Goal: Information Seeking & Learning: Learn about a topic

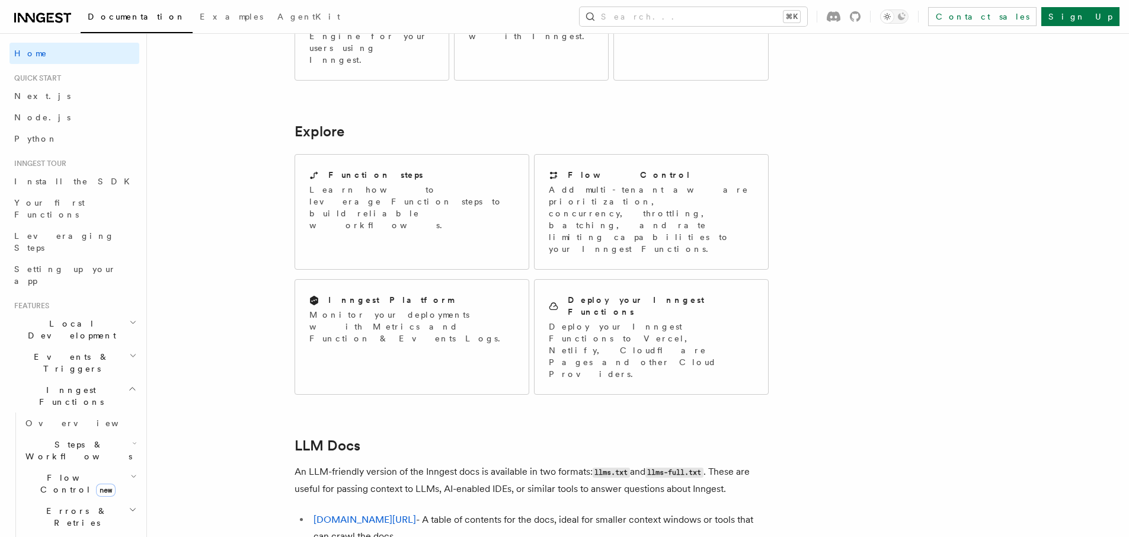
click at [23, 12] on icon at bounding box center [42, 18] width 57 height 14
click at [79, 439] on span "Steps & Workflows" at bounding box center [76, 451] width 111 height 24
click at [59, 494] on span "Function steps" at bounding box center [82, 498] width 91 height 9
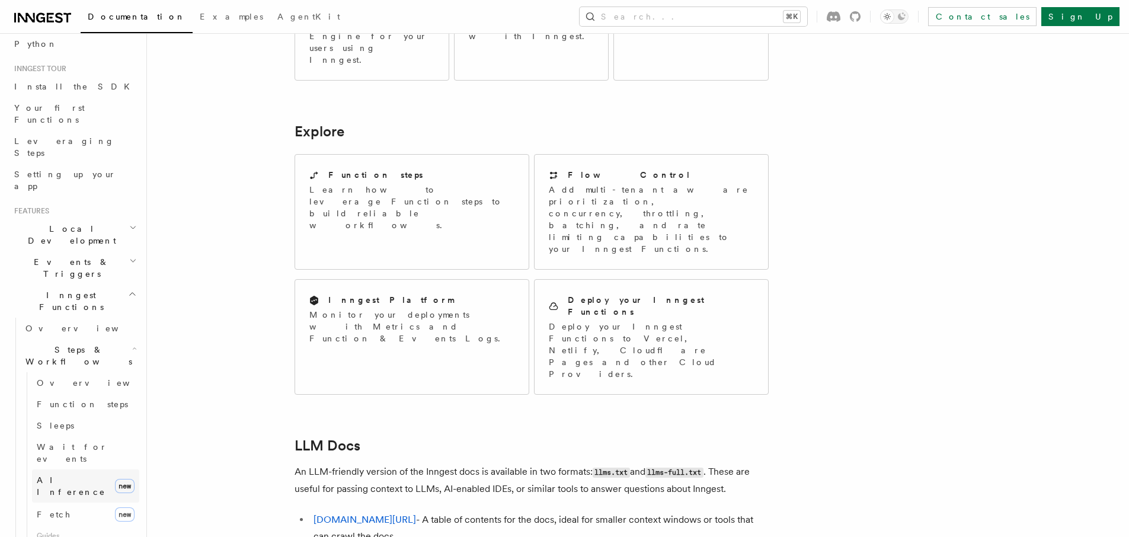
click at [66, 475] on span "AI Inference" at bounding box center [71, 485] width 69 height 21
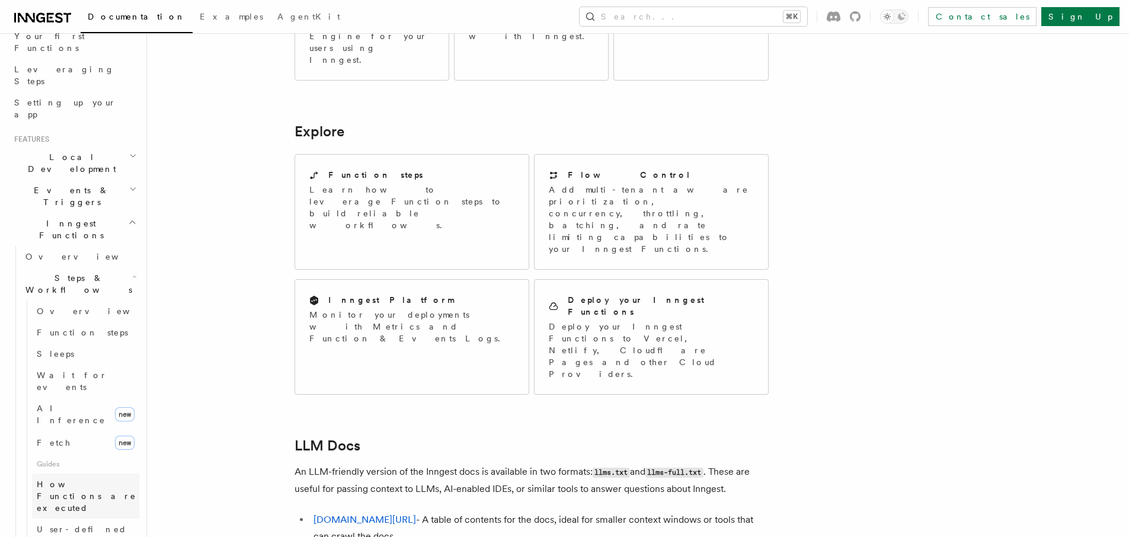
click at [78, 479] on span "How Functions are executed" at bounding box center [87, 495] width 100 height 33
click at [80, 525] on span "User-defined Workflows" at bounding box center [90, 535] width 107 height 21
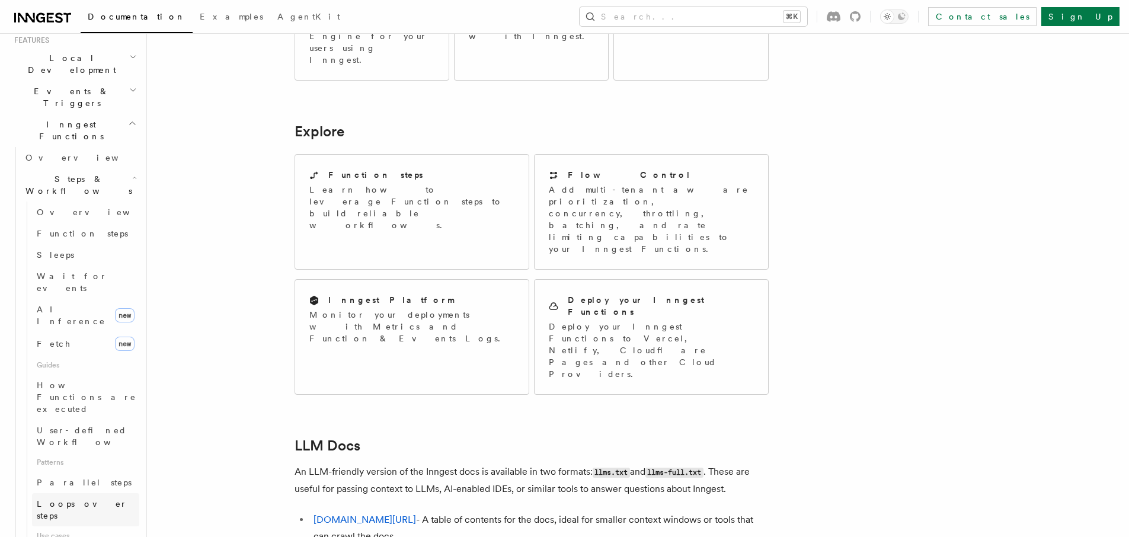
click at [81, 499] on span "Loops over steps" at bounding box center [82, 509] width 91 height 21
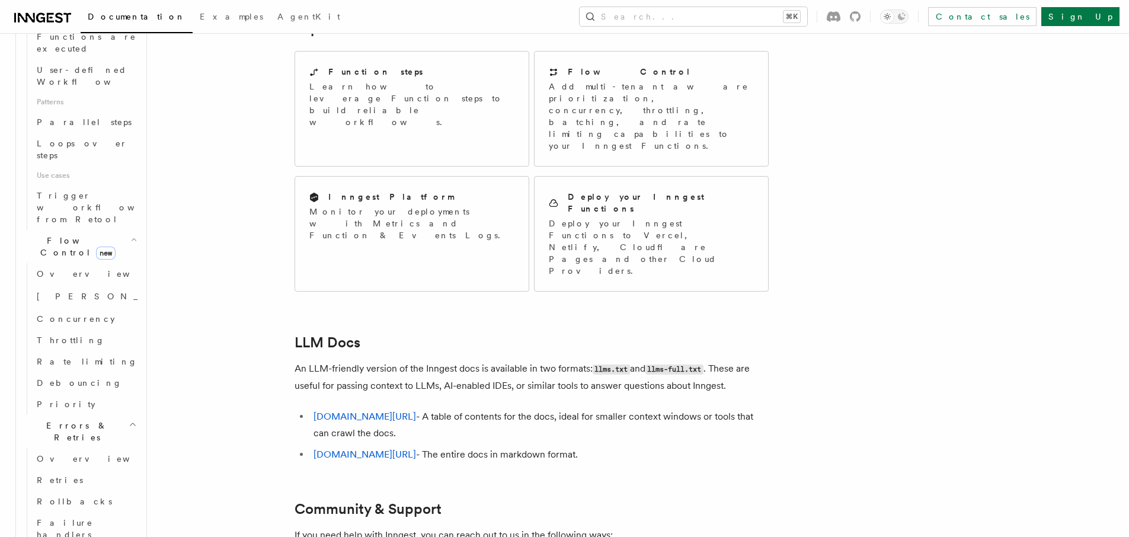
scroll to position [657, 0]
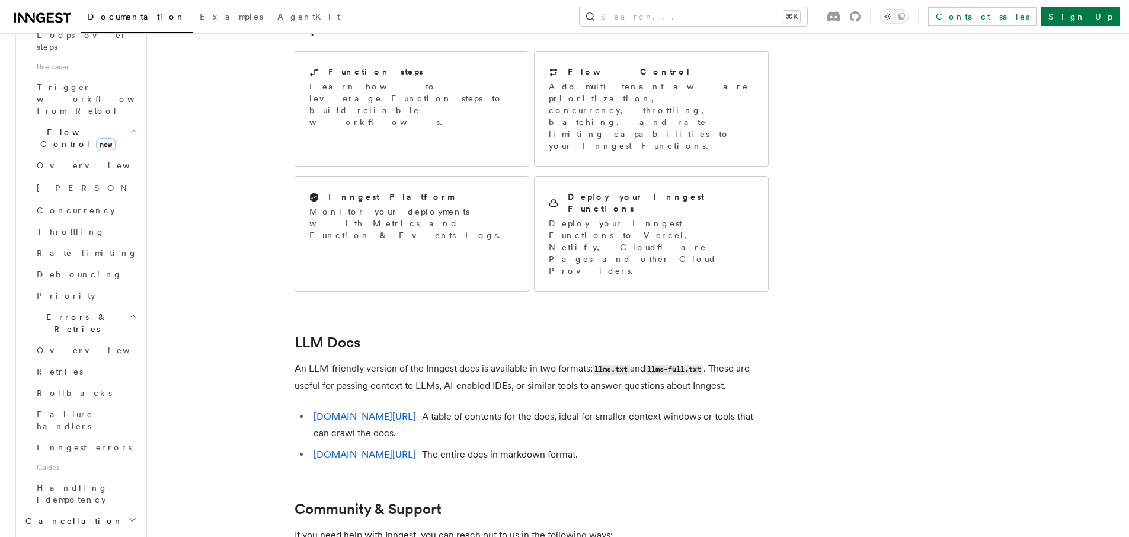
scroll to position [736, 0]
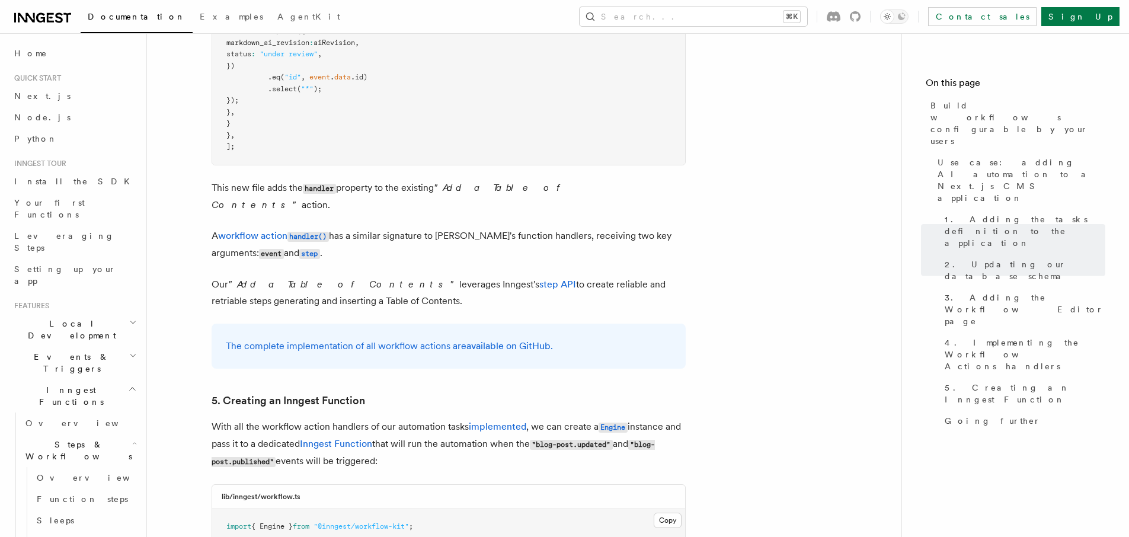
scroll to position [5288, 0]
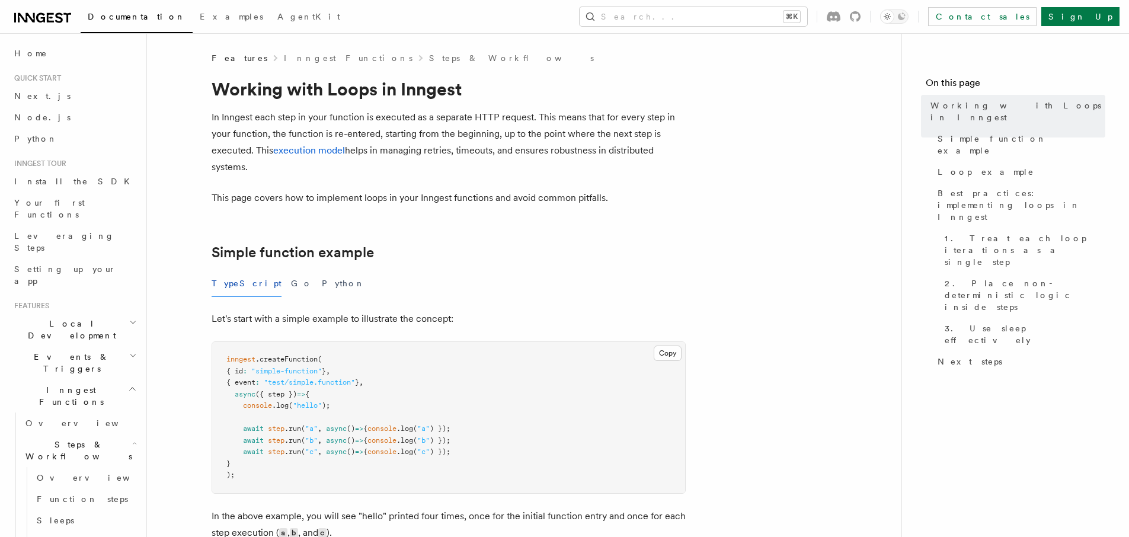
click at [308, 194] on p "This page covers how to implement loops in your Inngest functions and avoid com…" at bounding box center [449, 198] width 474 height 17
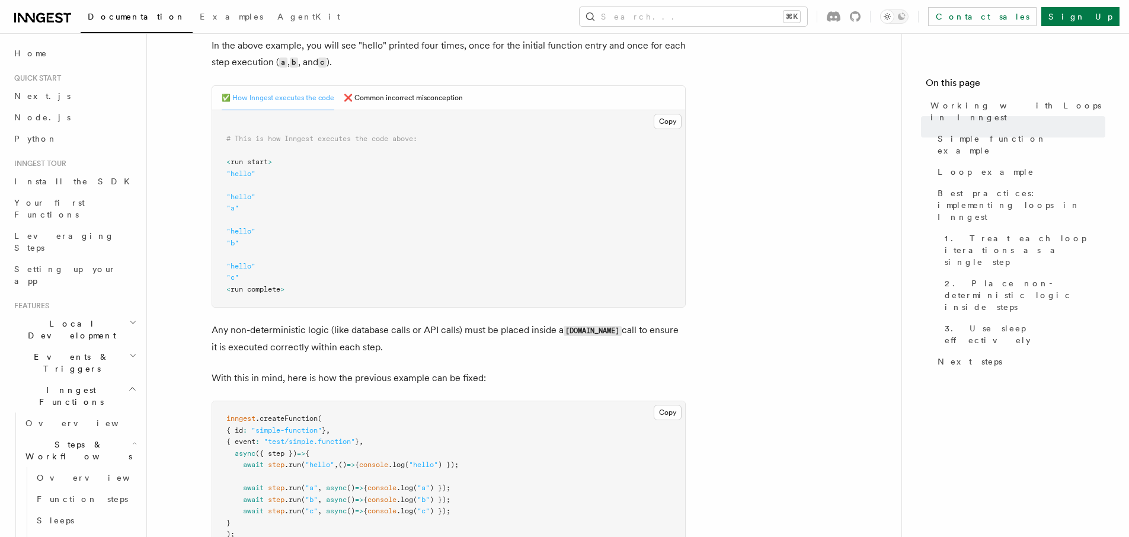
scroll to position [463, 0]
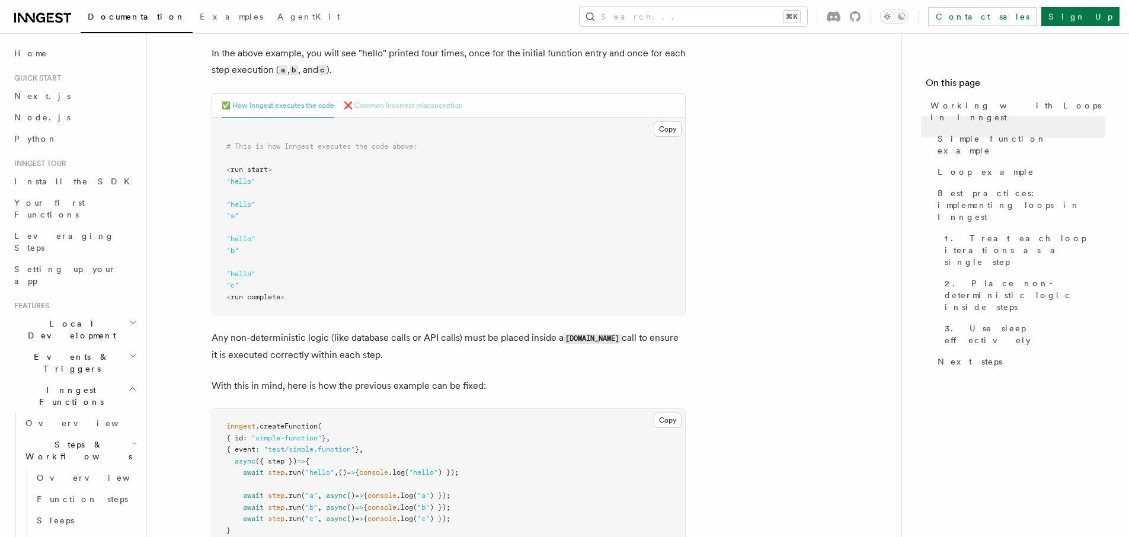
click at [398, 108] on button "❌ Common incorrect misconception" at bounding box center [403, 106] width 119 height 24
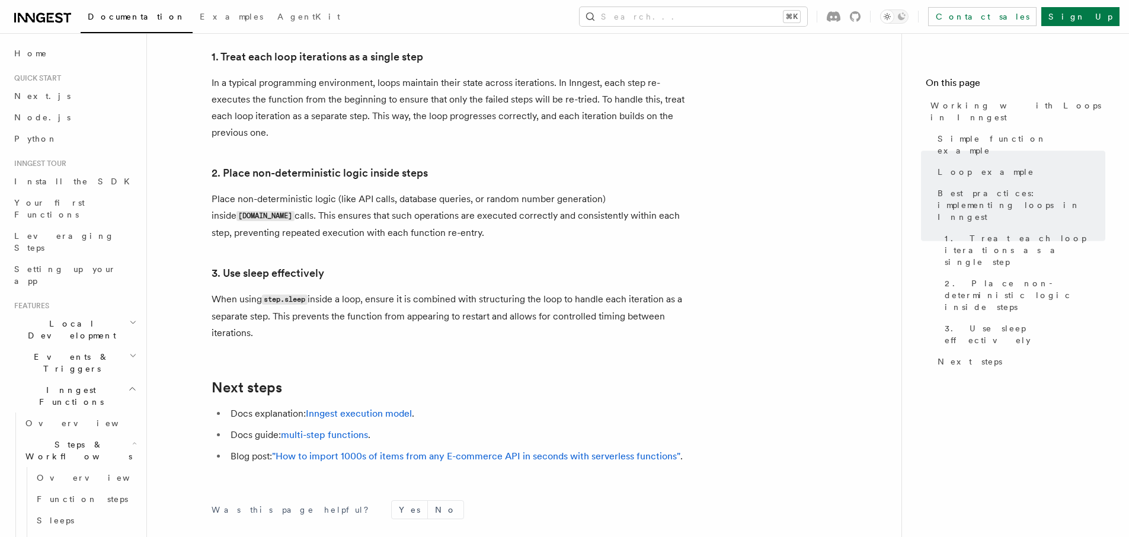
scroll to position [1893, 0]
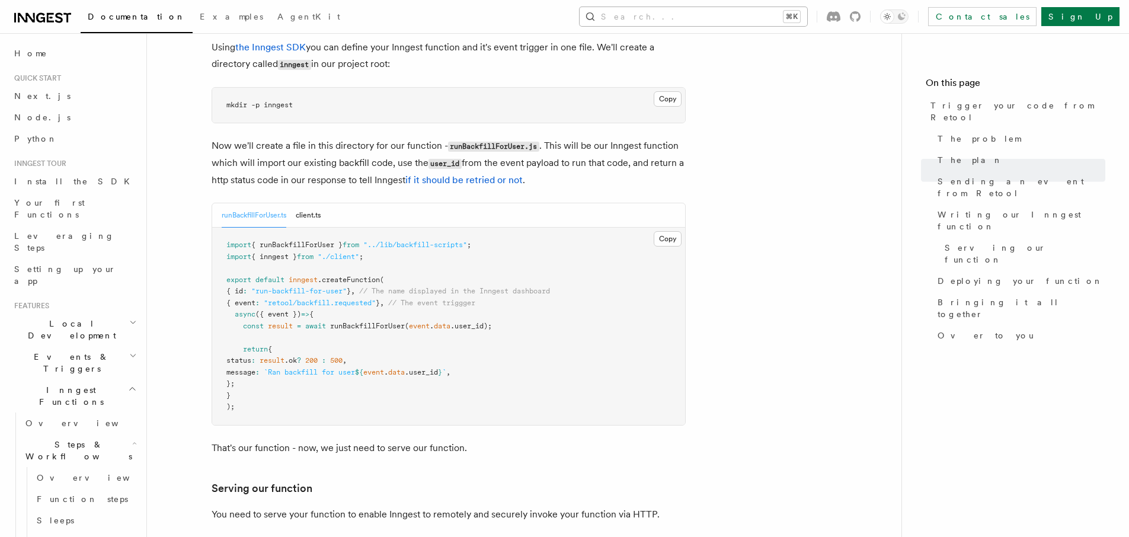
scroll to position [2438, 0]
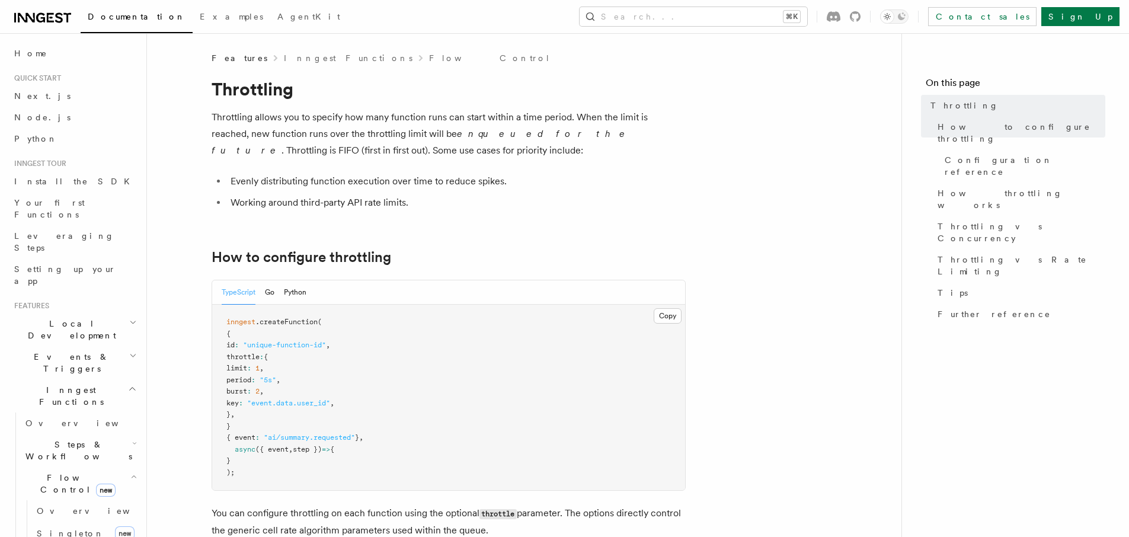
click at [407, 114] on p "Throttling allows you to specify how many function runs can start within a time…" at bounding box center [449, 134] width 474 height 50
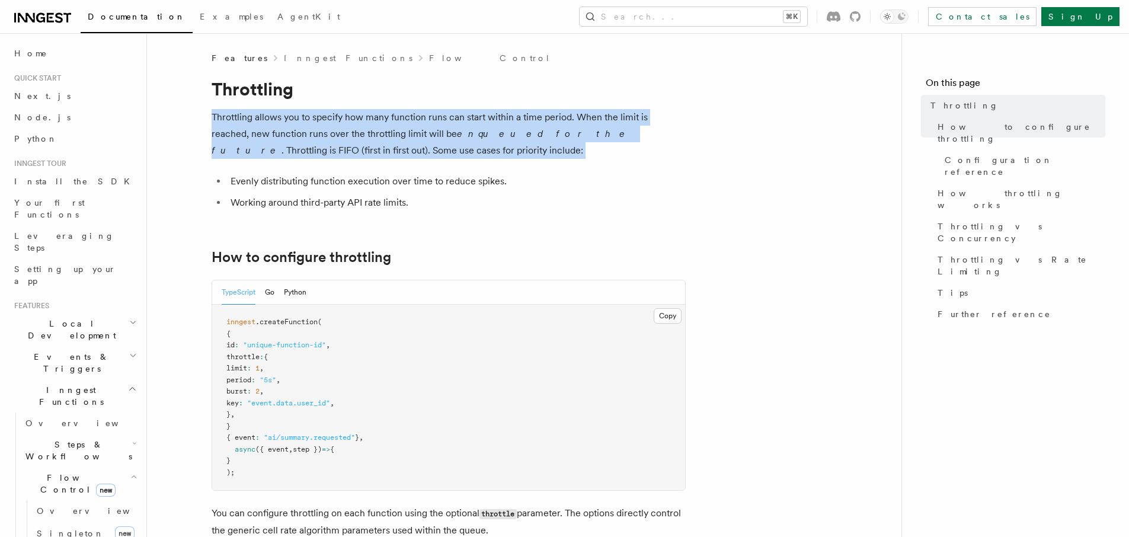
click at [407, 114] on p "Throttling allows you to specify how many function runs can start within a time…" at bounding box center [449, 134] width 474 height 50
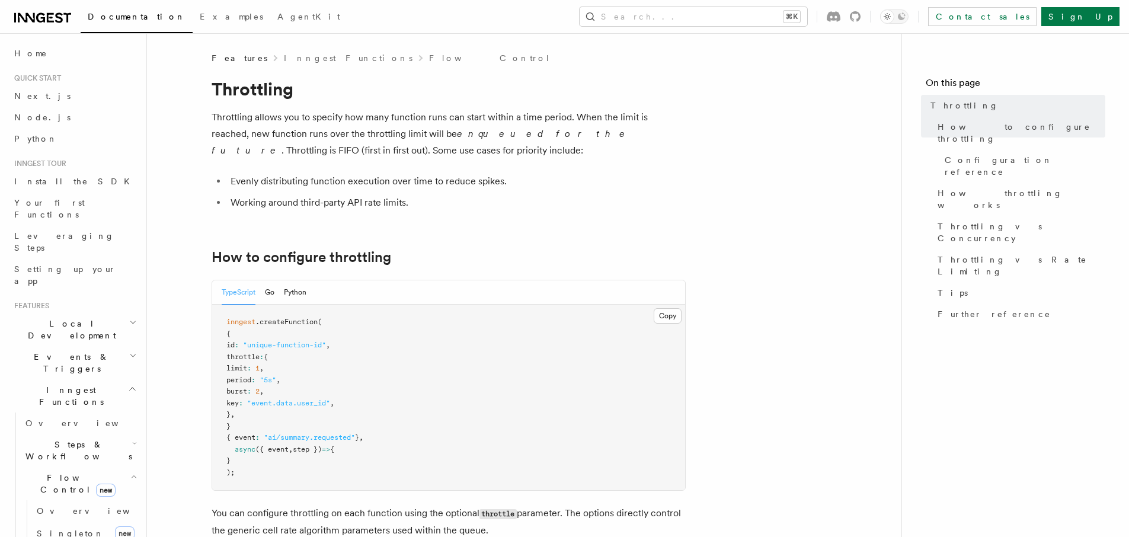
click at [436, 180] on li "Evenly distributing function execution over time to reduce spikes." at bounding box center [456, 181] width 459 height 17
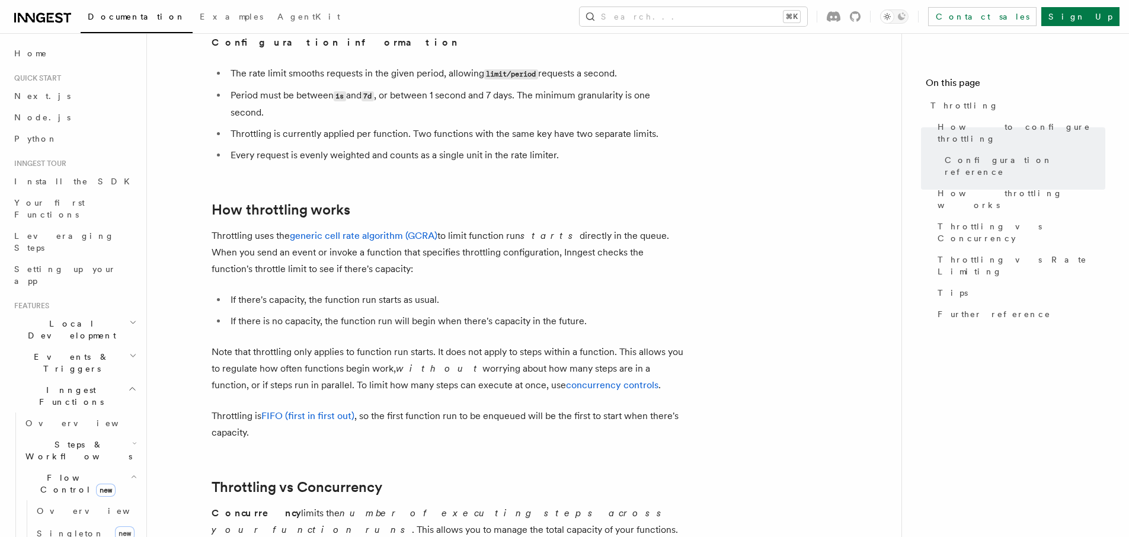
scroll to position [738, 0]
